Goal: Transaction & Acquisition: Download file/media

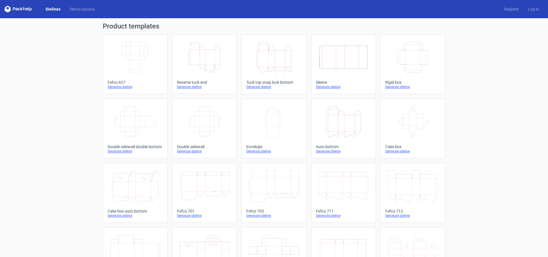
click at [185, 87] on div "Generate dieline" at bounding box center [204, 87] width 55 height 5
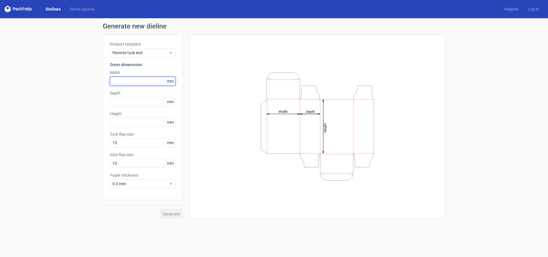
click at [122, 81] on input "text" at bounding box center [143, 81] width 66 height 9
type input "35"
click at [175, 212] on span "Generate" at bounding box center [171, 214] width 17 height 4
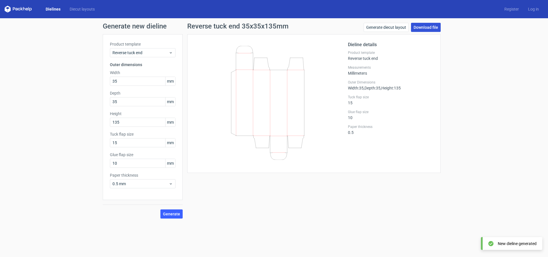
click at [425, 27] on link "Download file" at bounding box center [426, 27] width 30 height 9
drag, startPoint x: 125, startPoint y: 123, endPoint x: 93, endPoint y: 120, distance: 32.4
click at [93, 120] on div "Generate new dieline Product template Reverse tuck end Outer dimensions Width 3…" at bounding box center [274, 120] width 548 height 205
type input "132"
drag, startPoint x: 122, startPoint y: 79, endPoint x: 84, endPoint y: 78, distance: 38.2
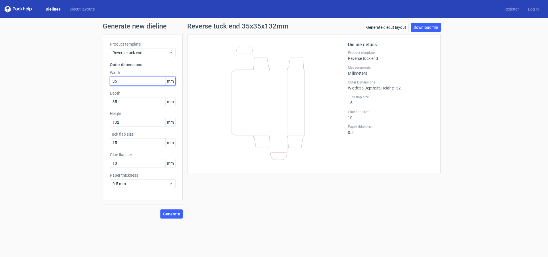
click at [89, 78] on div "Generate new dieline Product template Reverse tuck end Outer dimensions Width 3…" at bounding box center [274, 120] width 548 height 205
type input "33"
click at [172, 213] on span "Generate" at bounding box center [171, 214] width 17 height 4
click at [421, 28] on link "Download file" at bounding box center [426, 27] width 30 height 9
